Goal: Task Accomplishment & Management: Complete application form

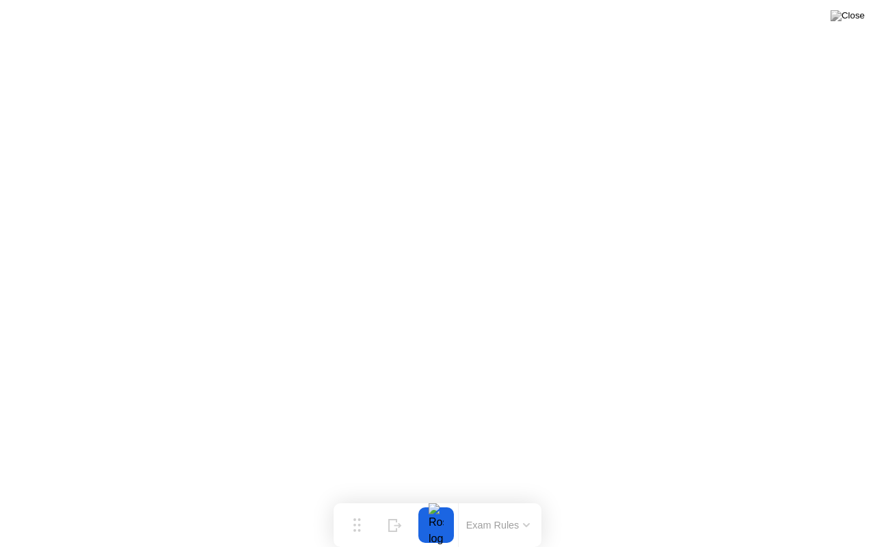
click at [849, 25] on button at bounding box center [847, 16] width 41 height 18
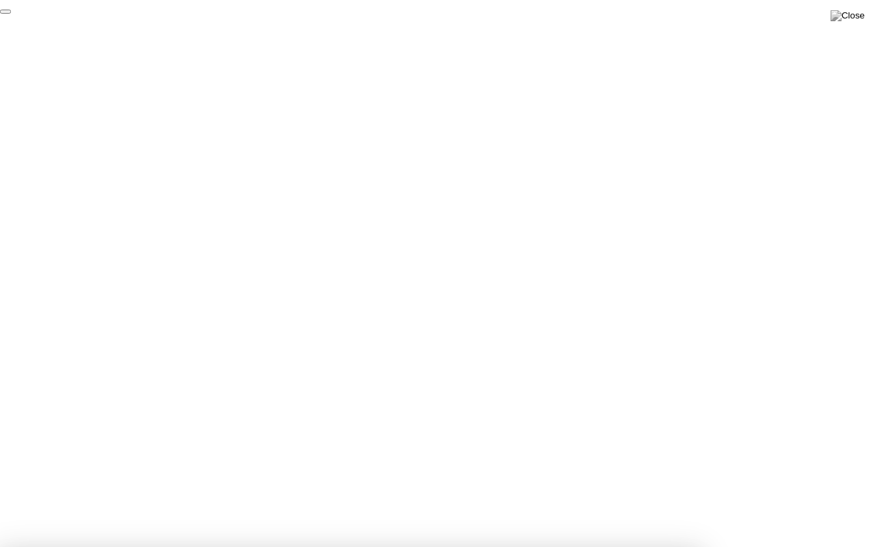
click div "End Proctoring Session"
